Goal: Obtain resource: Download file/media

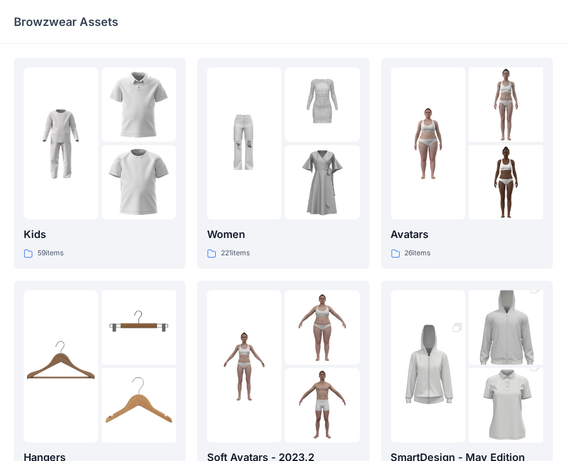
scroll to position [286, 0]
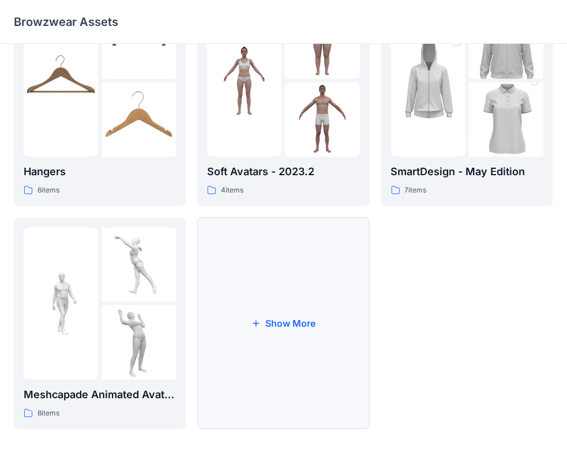
click at [255, 336] on button "Show More" at bounding box center [283, 324] width 172 height 212
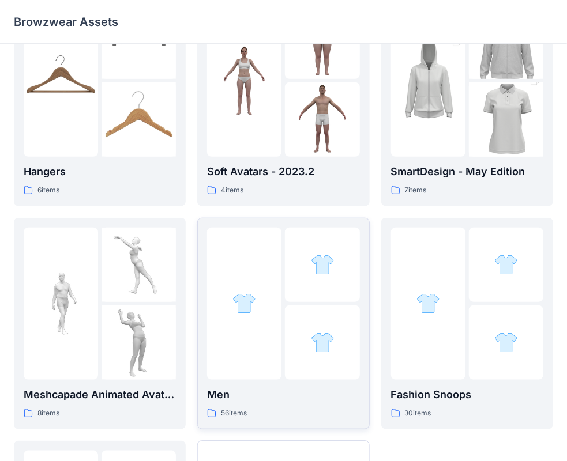
click at [266, 326] on div at bounding box center [244, 304] width 74 height 152
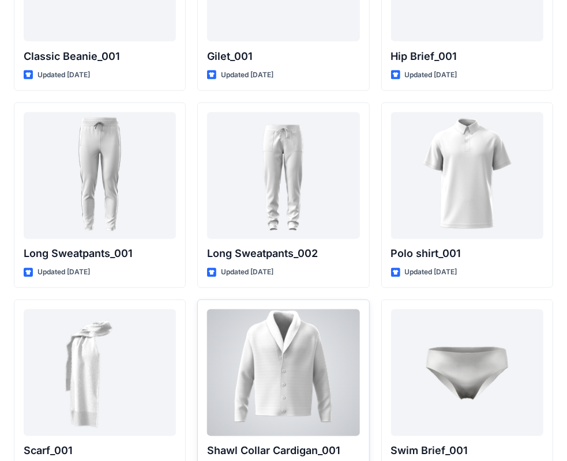
scroll to position [3344, 0]
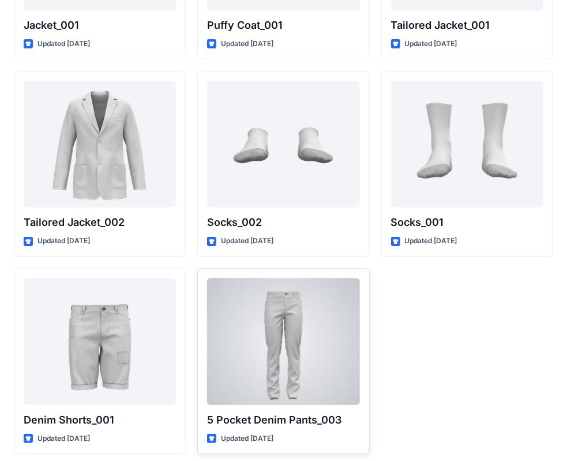
click at [240, 338] on div at bounding box center [283, 342] width 152 height 127
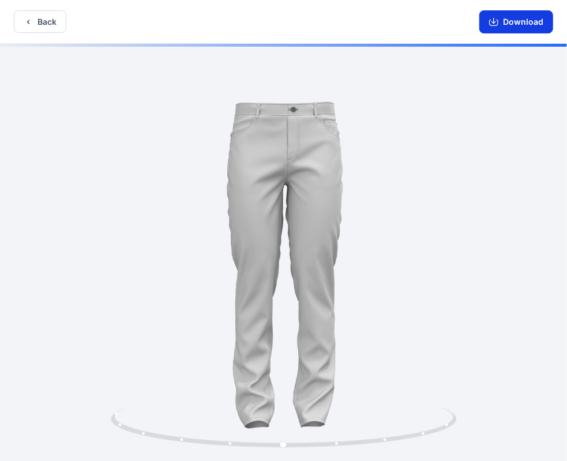
click at [510, 20] on button "Download" at bounding box center [516, 21] width 74 height 23
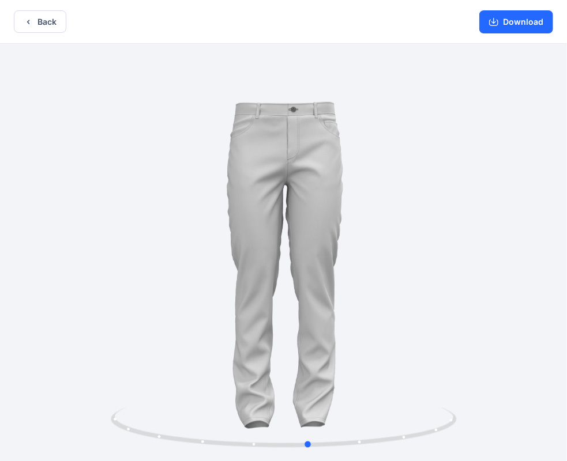
drag, startPoint x: 456, startPoint y: 249, endPoint x: 473, endPoint y: 299, distance: 53.1
click at [473, 299] on div at bounding box center [283, 254] width 567 height 420
click at [29, 24] on icon "button" at bounding box center [28, 21] width 9 height 9
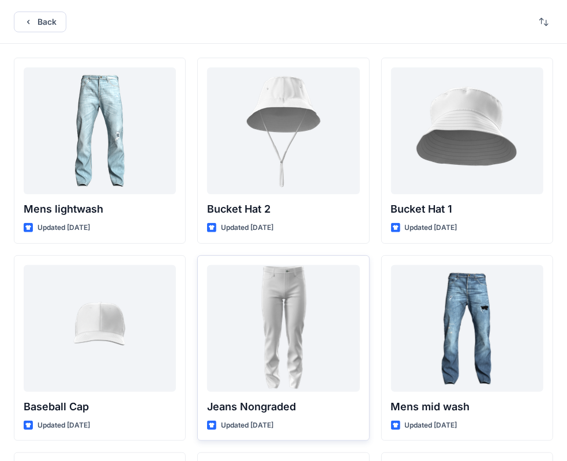
scroll to position [1018, 0]
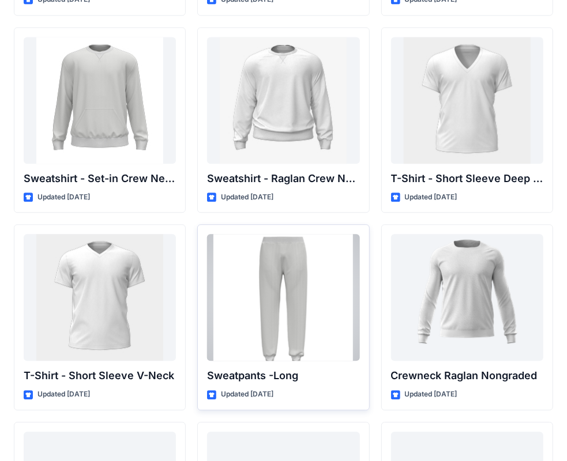
click at [261, 329] on div at bounding box center [283, 297] width 152 height 127
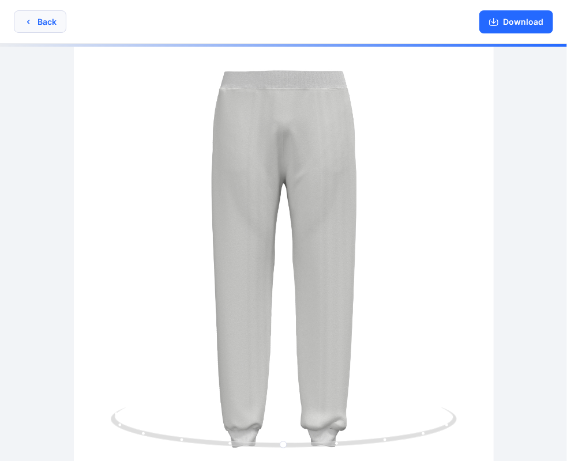
click at [27, 18] on icon "button" at bounding box center [28, 21] width 9 height 9
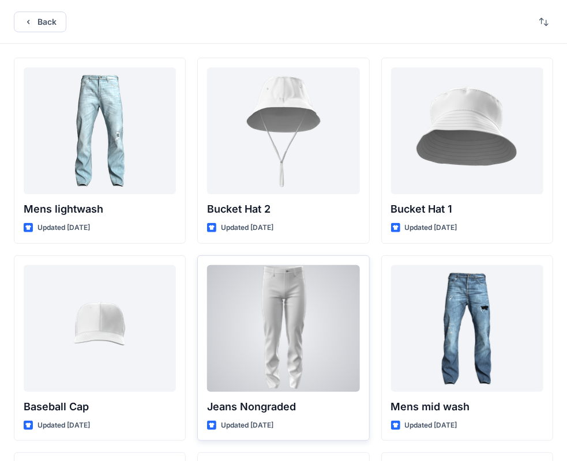
click at [254, 311] on div at bounding box center [283, 328] width 152 height 127
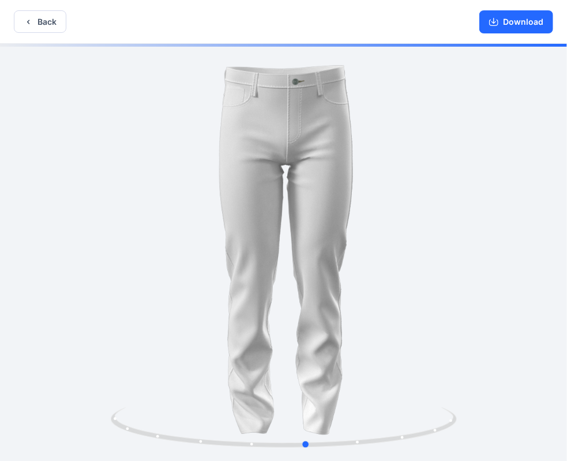
drag, startPoint x: 190, startPoint y: 228, endPoint x: 196, endPoint y: 200, distance: 28.8
click at [196, 200] on div at bounding box center [283, 254] width 567 height 420
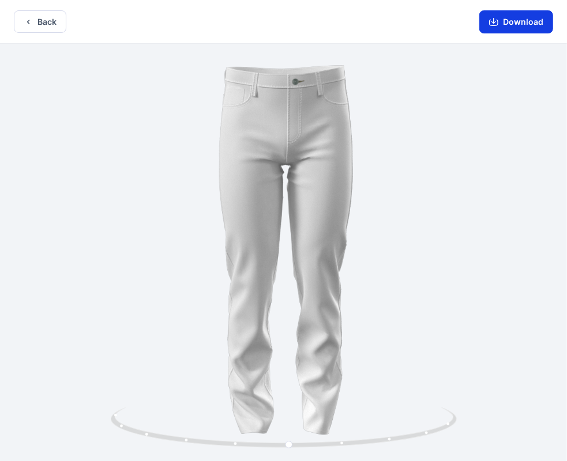
click at [518, 24] on button "Download" at bounding box center [516, 21] width 74 height 23
click at [495, 25] on icon "button" at bounding box center [493, 21] width 9 height 9
